Goal: Task Accomplishment & Management: Use online tool/utility

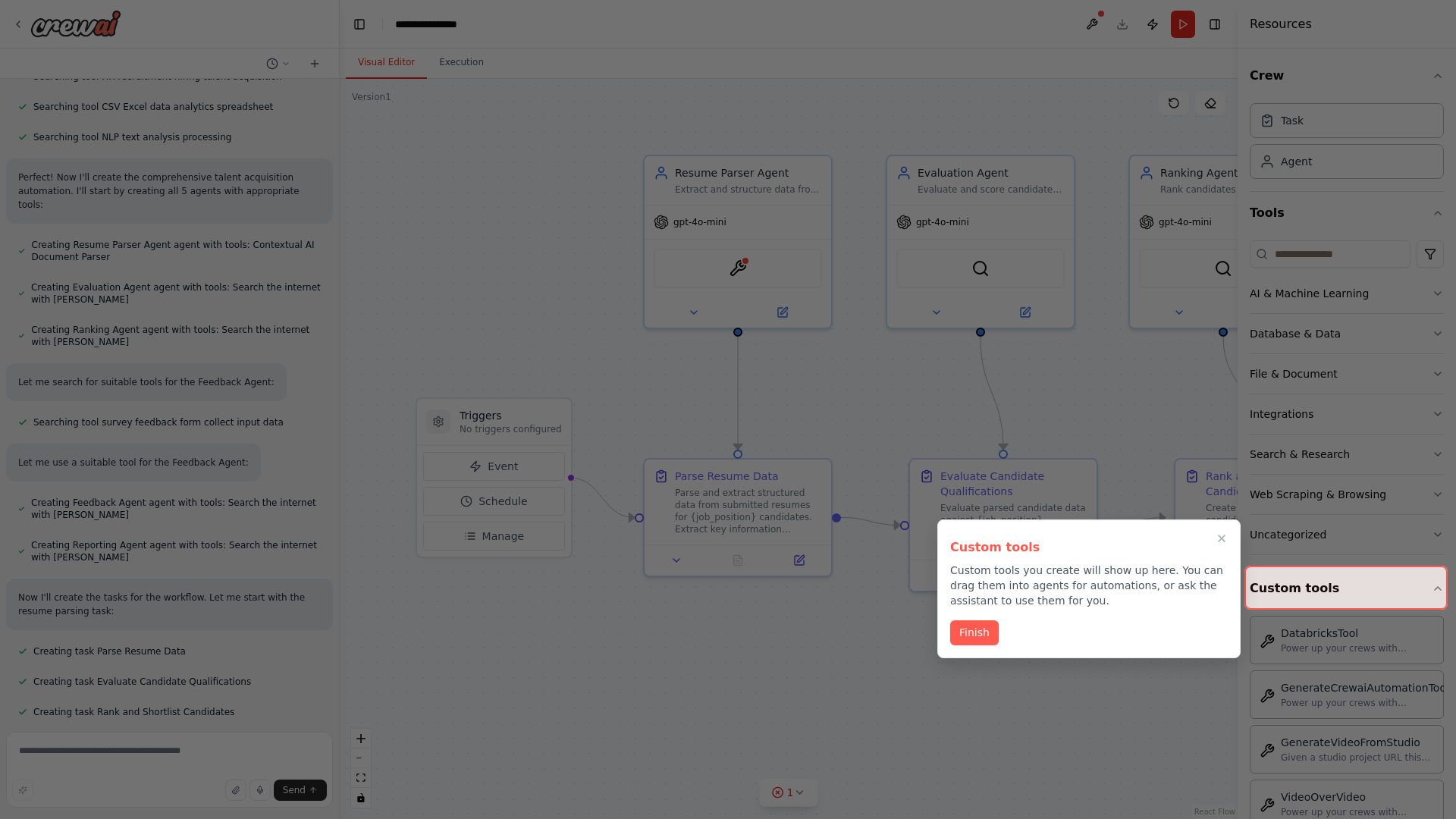
scroll to position [670, 0]
